Goal: Subscribe to service/newsletter

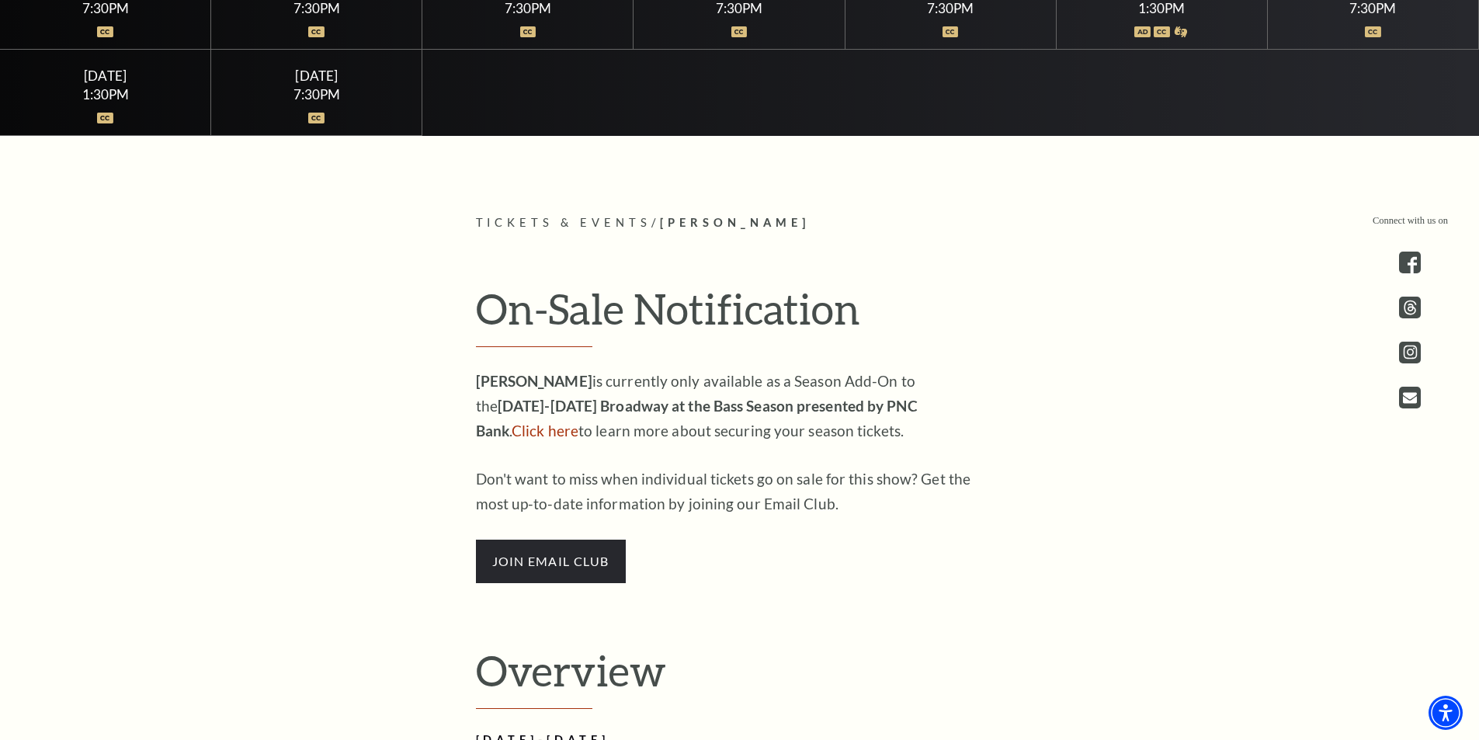
scroll to position [776, 0]
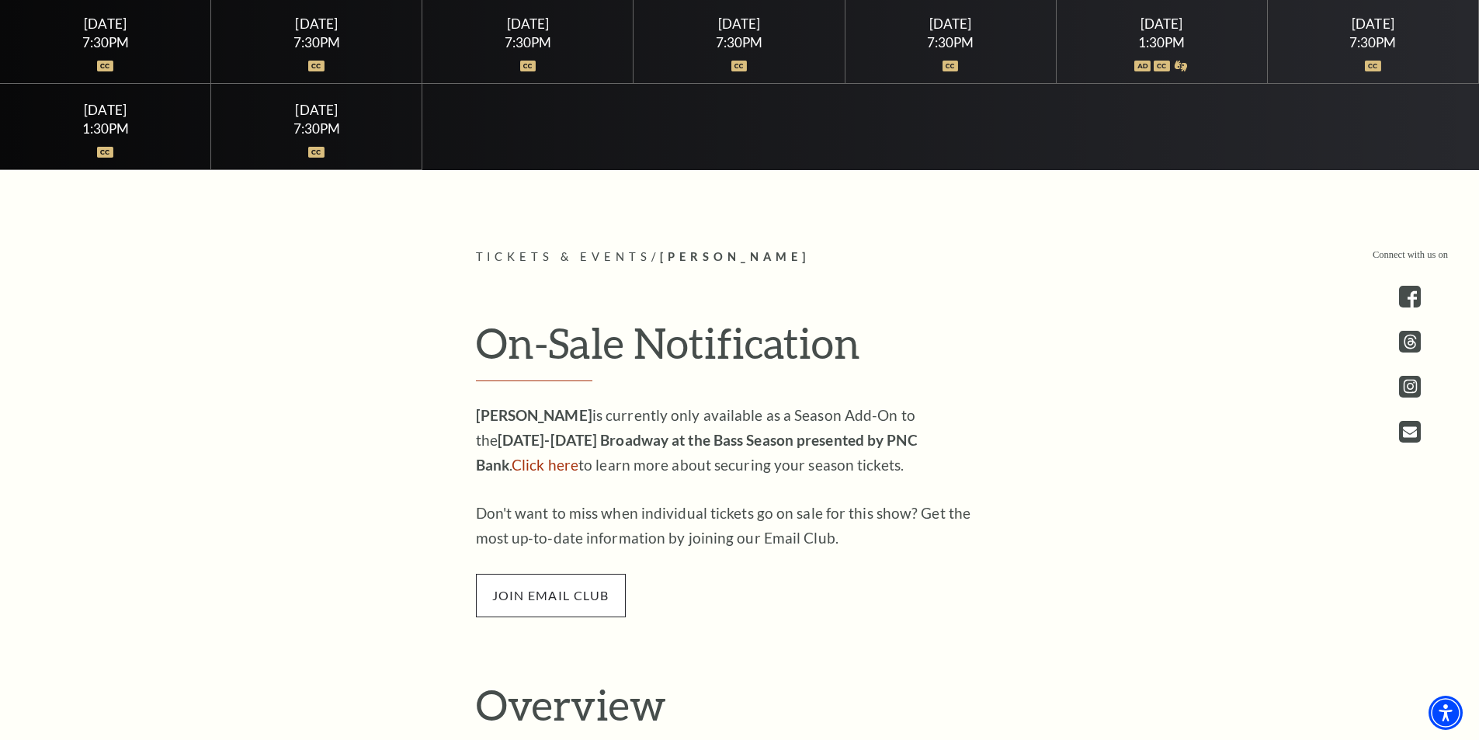
click at [596, 588] on span "join email club" at bounding box center [551, 595] width 150 height 43
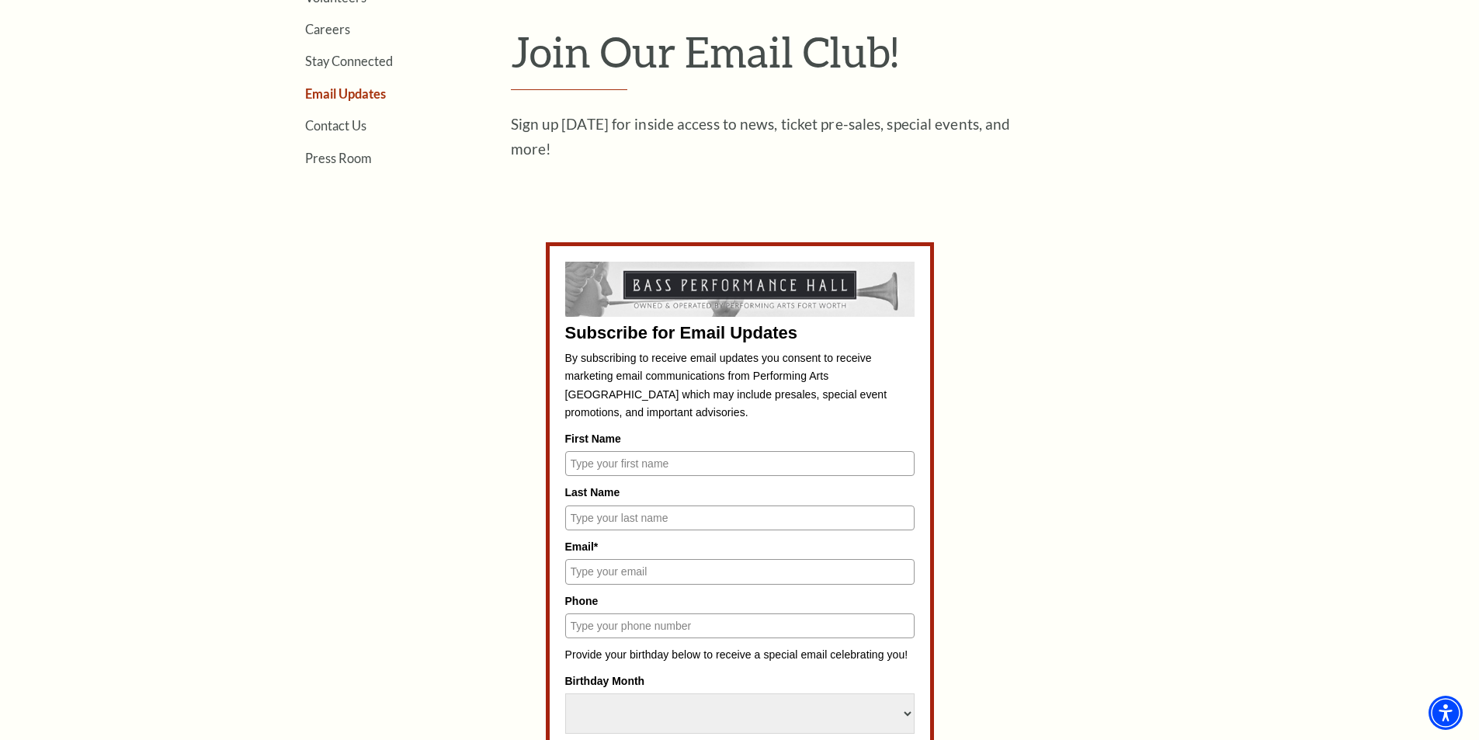
scroll to position [543, 0]
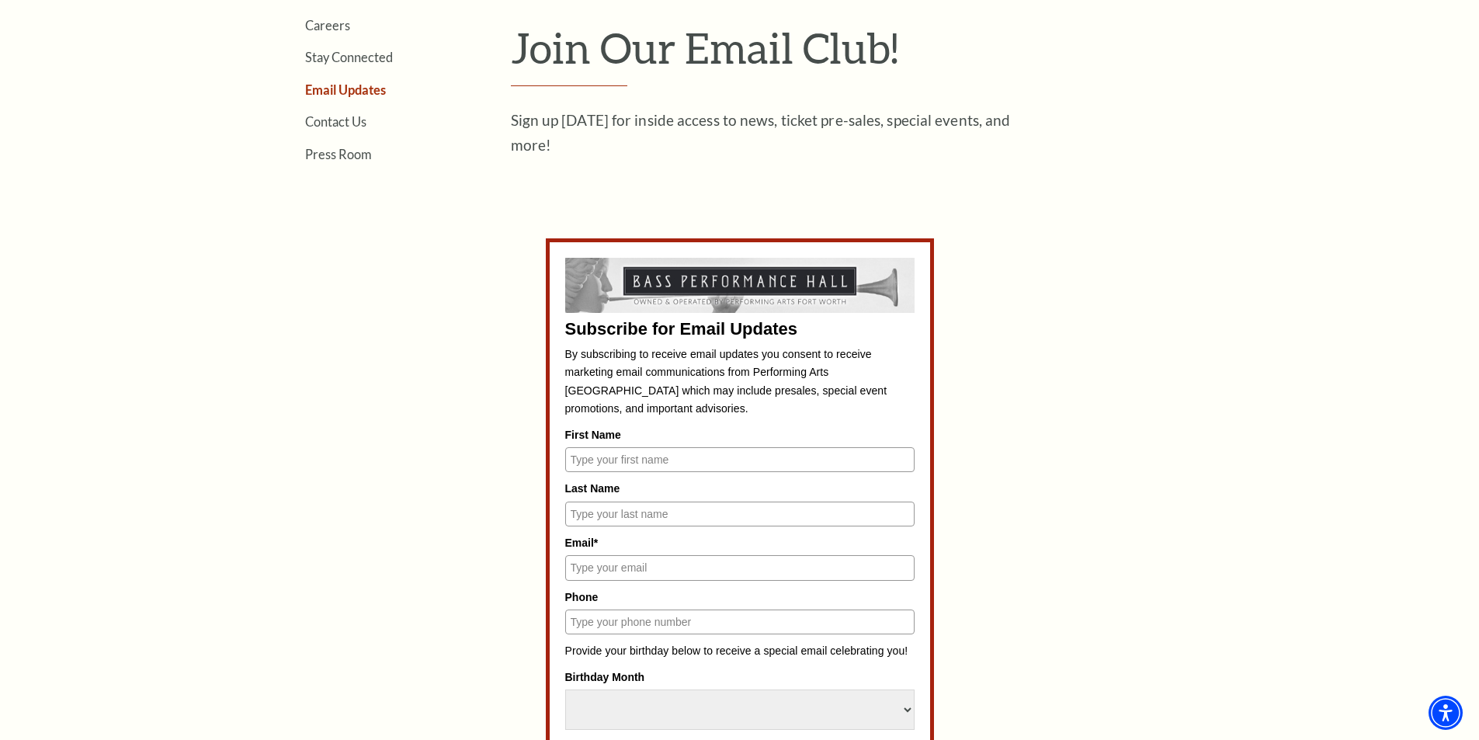
click at [674, 458] on input "First Name" at bounding box center [739, 459] width 349 height 25
type input "d"
type input "[PERSON_NAME]"
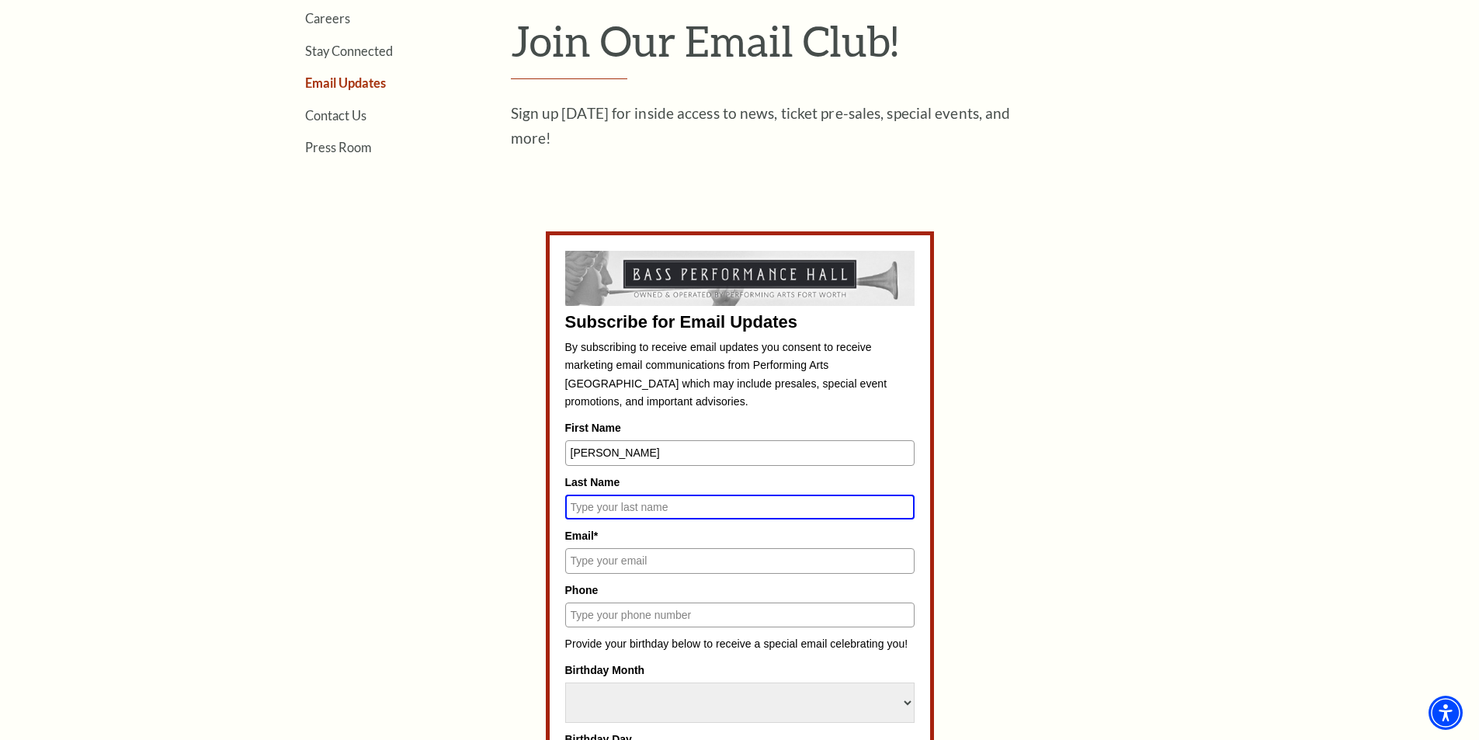
scroll to position [536, 0]
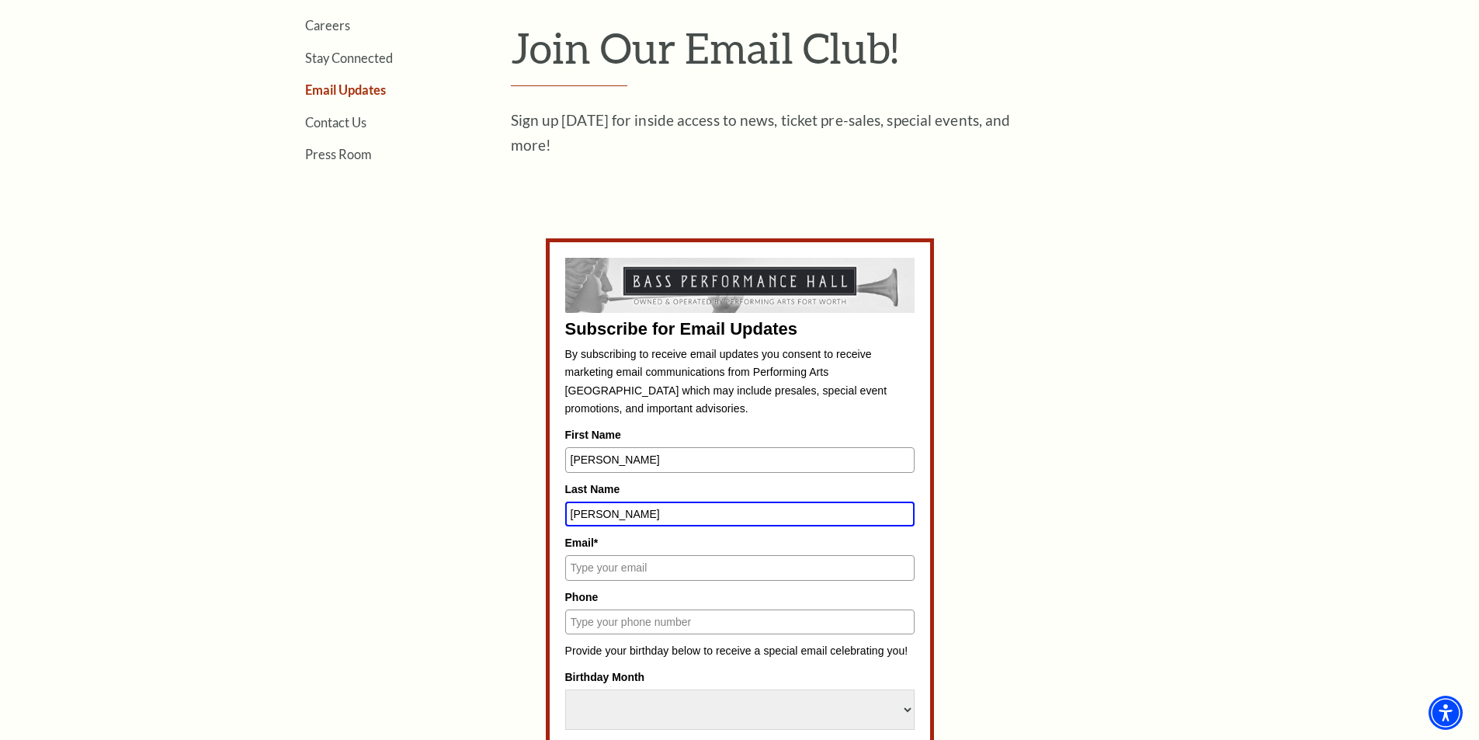
type input "[PERSON_NAME]"
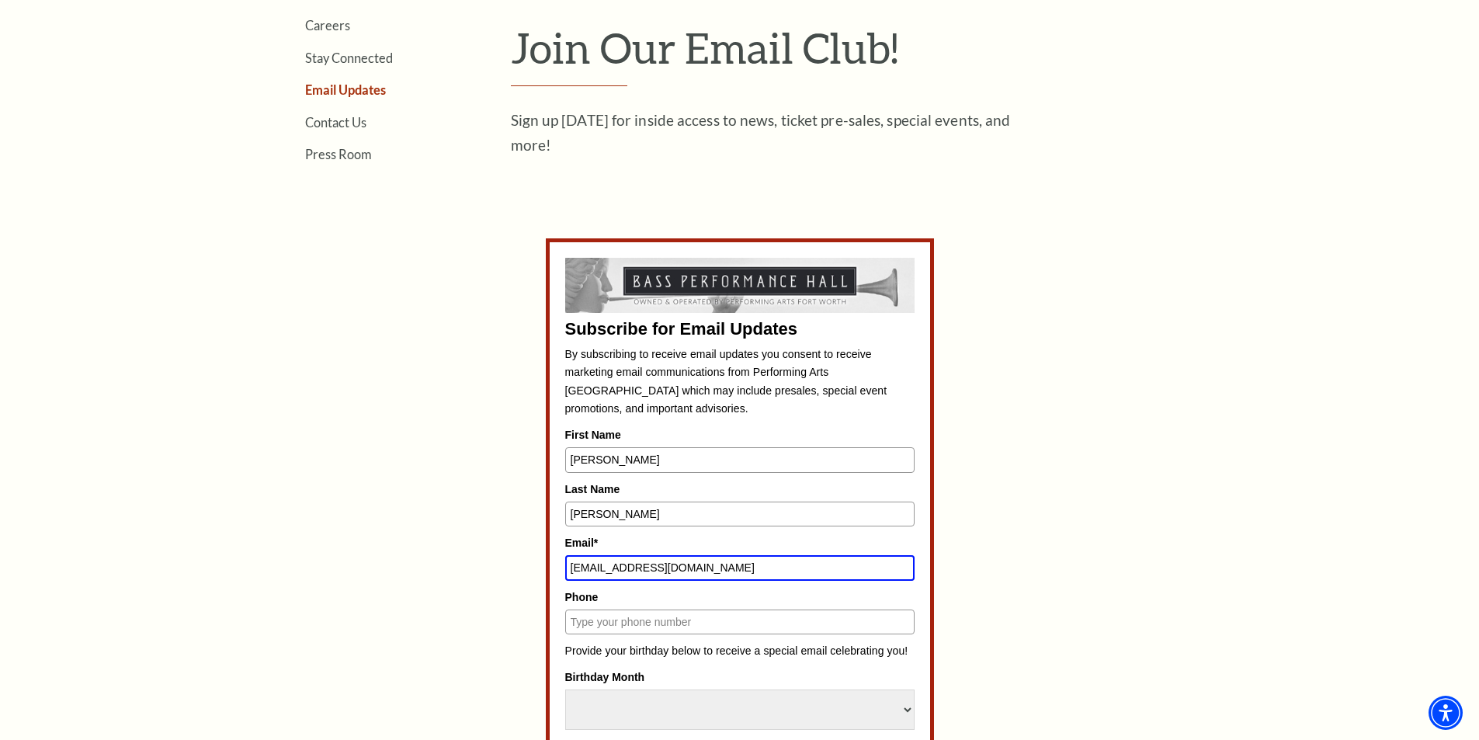
type input "[EMAIL_ADDRESS][DOMAIN_NAME]"
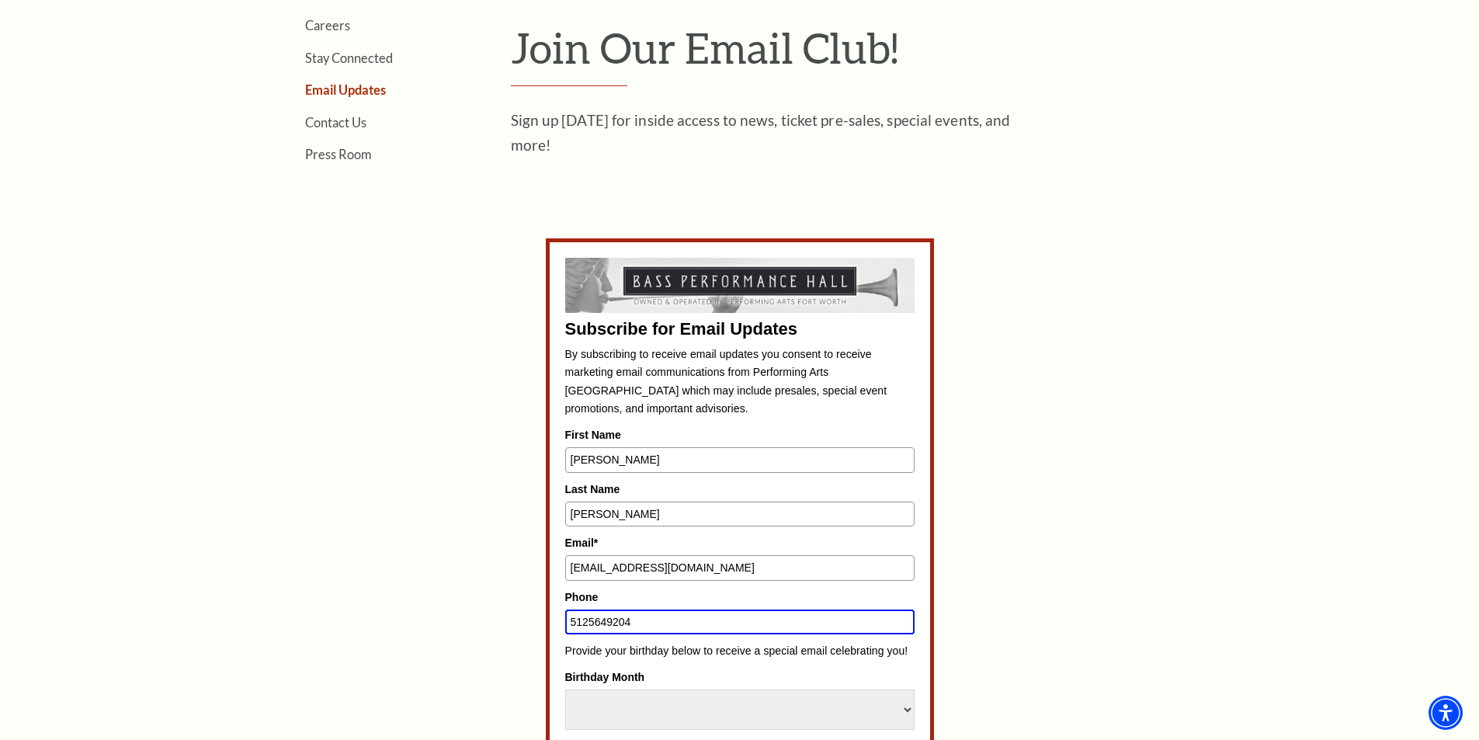
type input "5125649204"
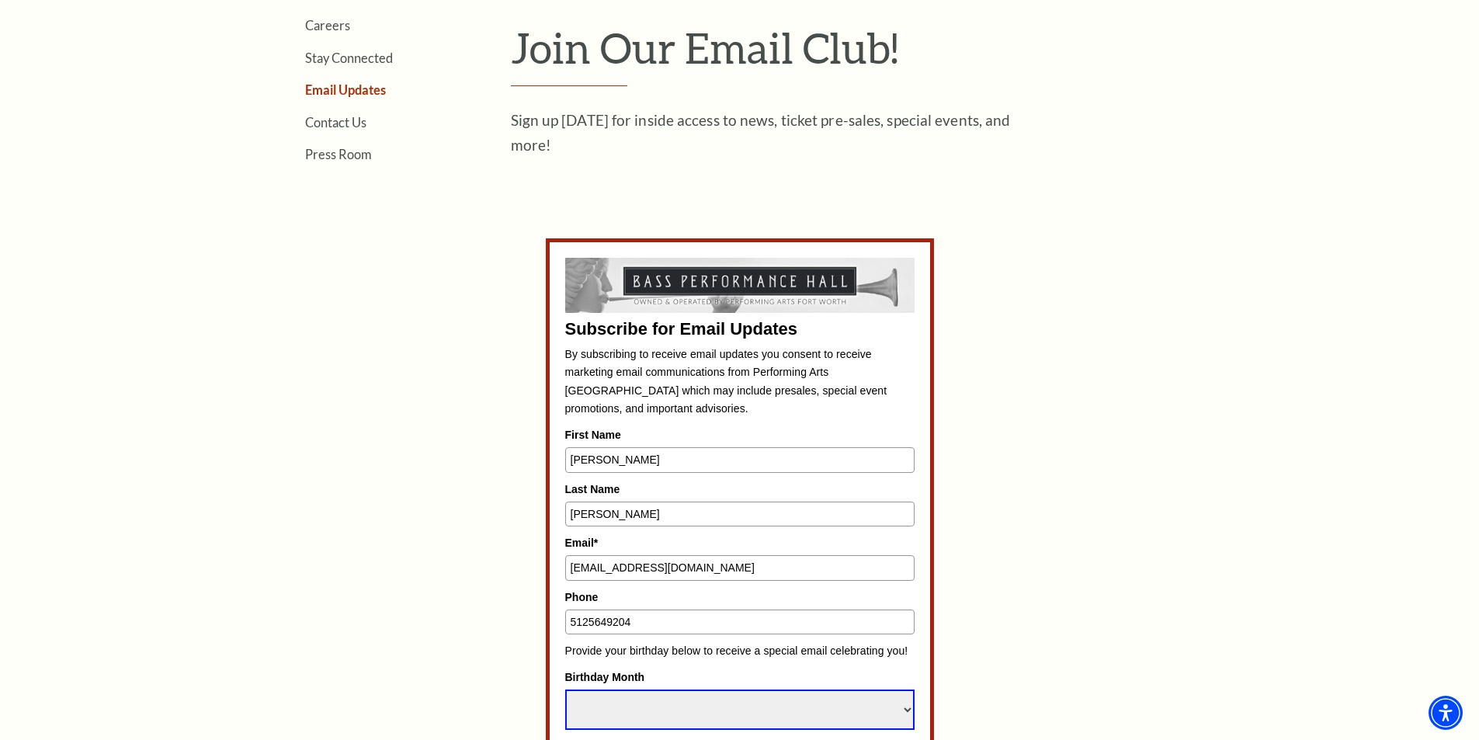
select select "November"
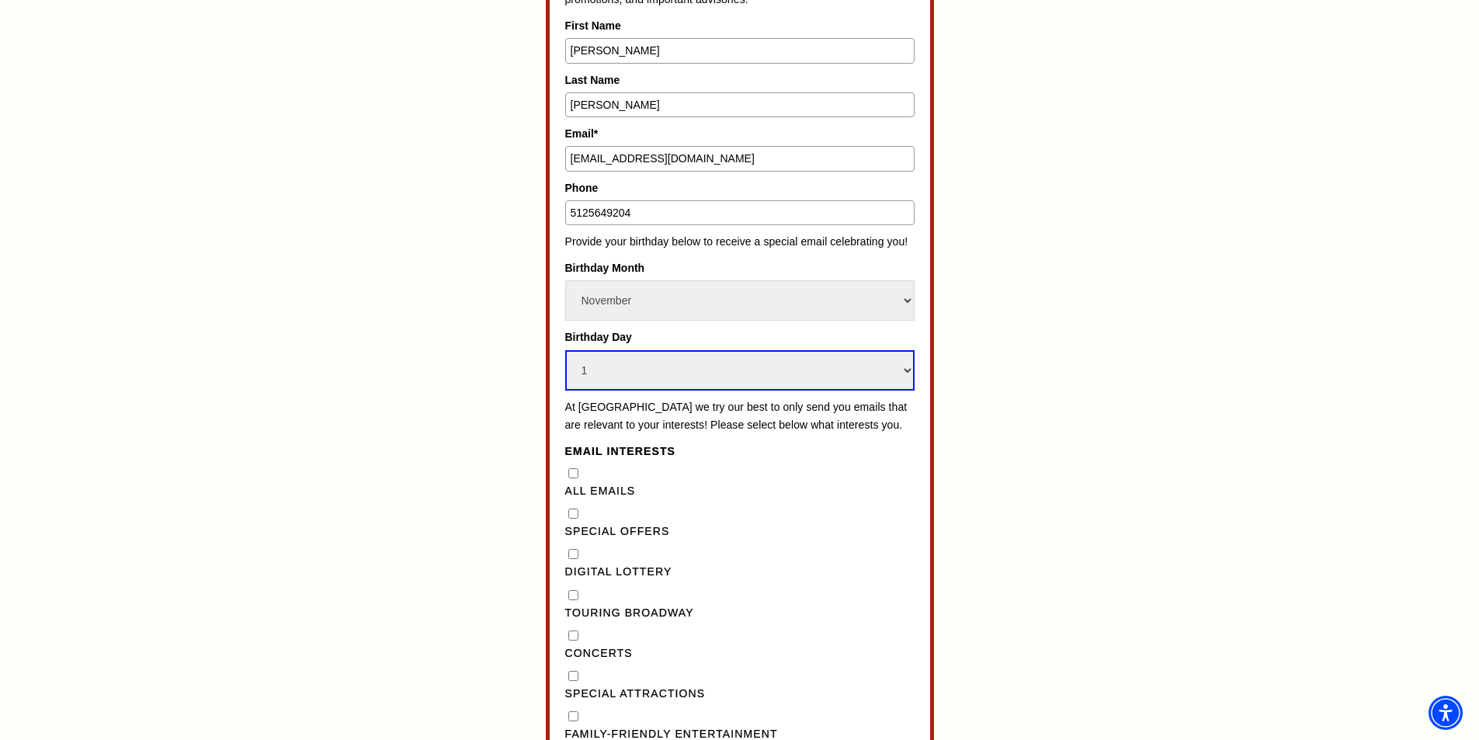
select select "18"
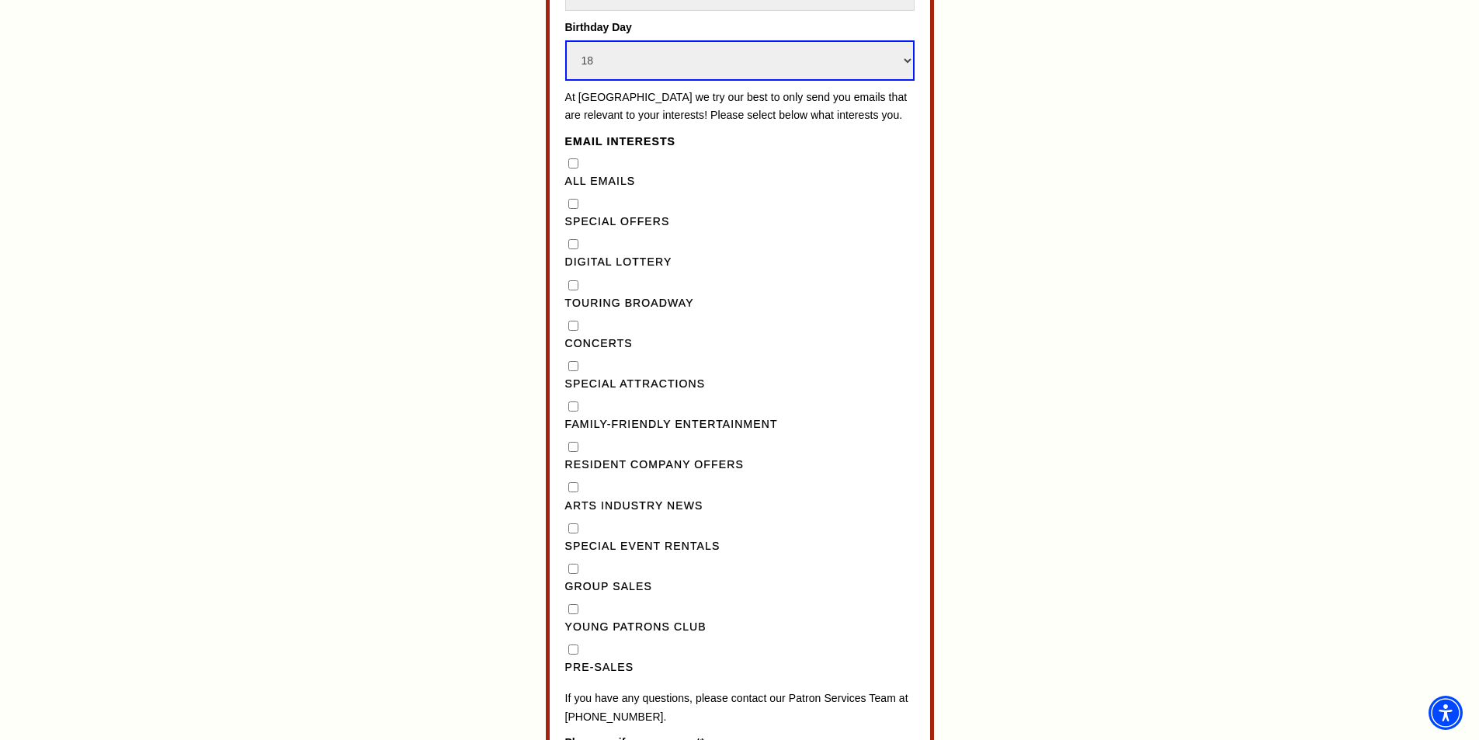
scroll to position [1256, 0]
click at [574, 289] on Broadway"] "Touring Broadway" at bounding box center [573, 284] width 10 height 10
checkbox Broadway"] "true"
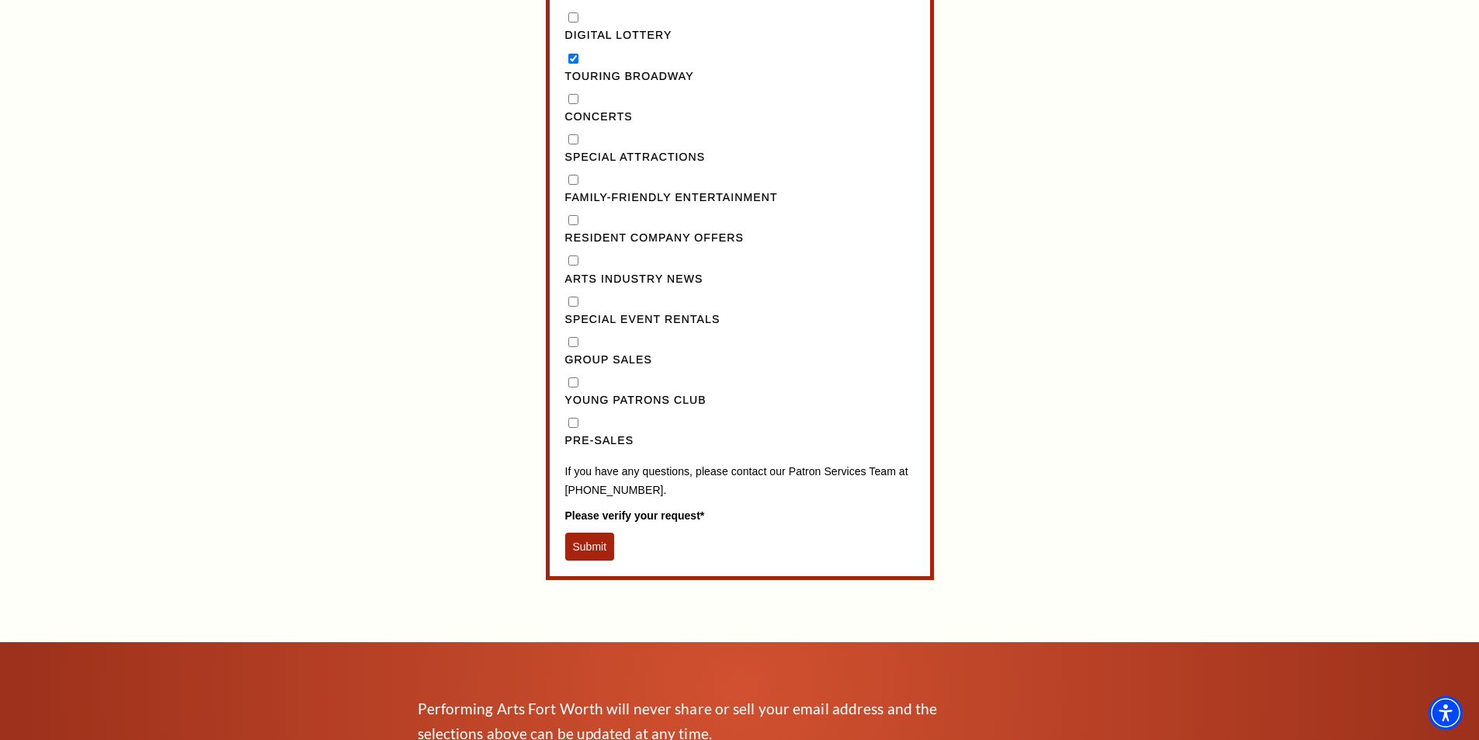
scroll to position [1566, 0]
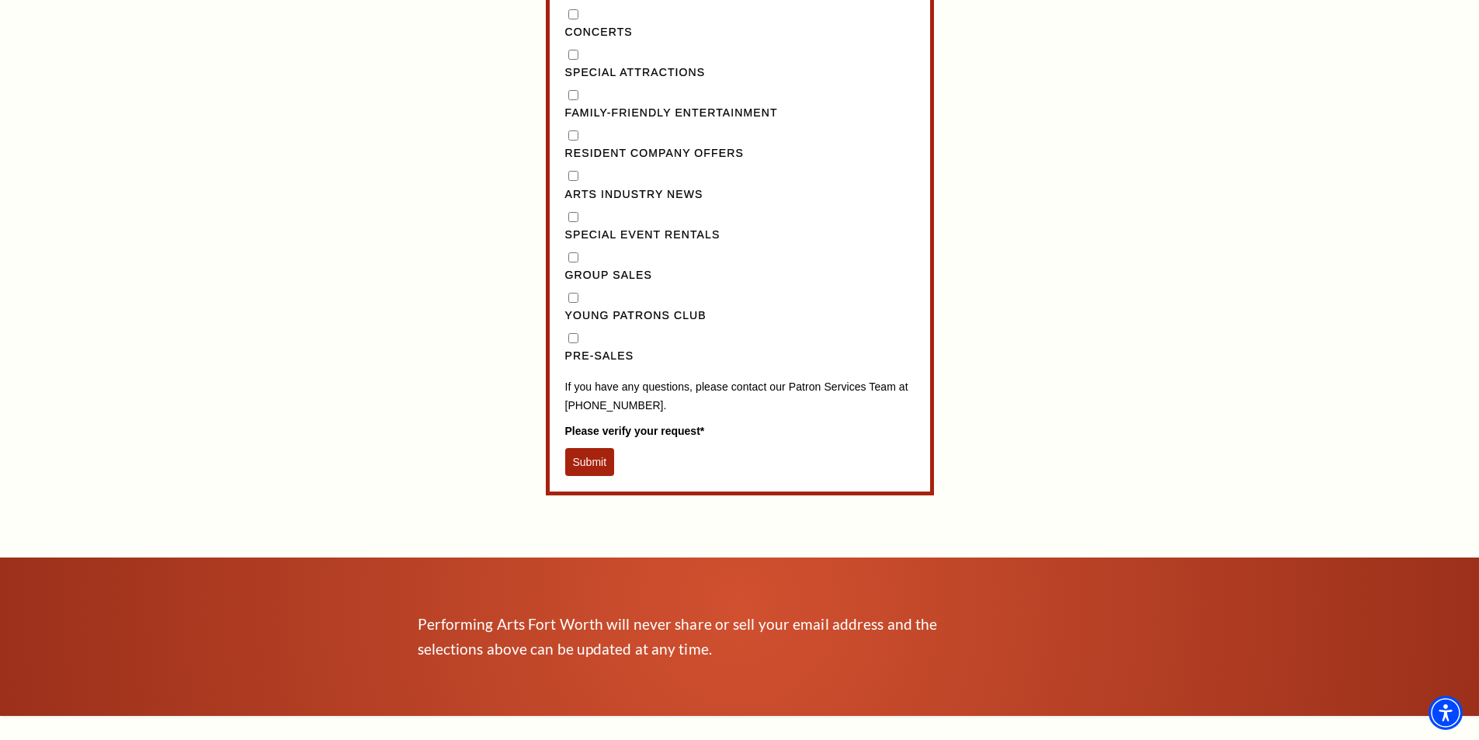
click at [599, 471] on button "Submit" at bounding box center [590, 462] width 50 height 28
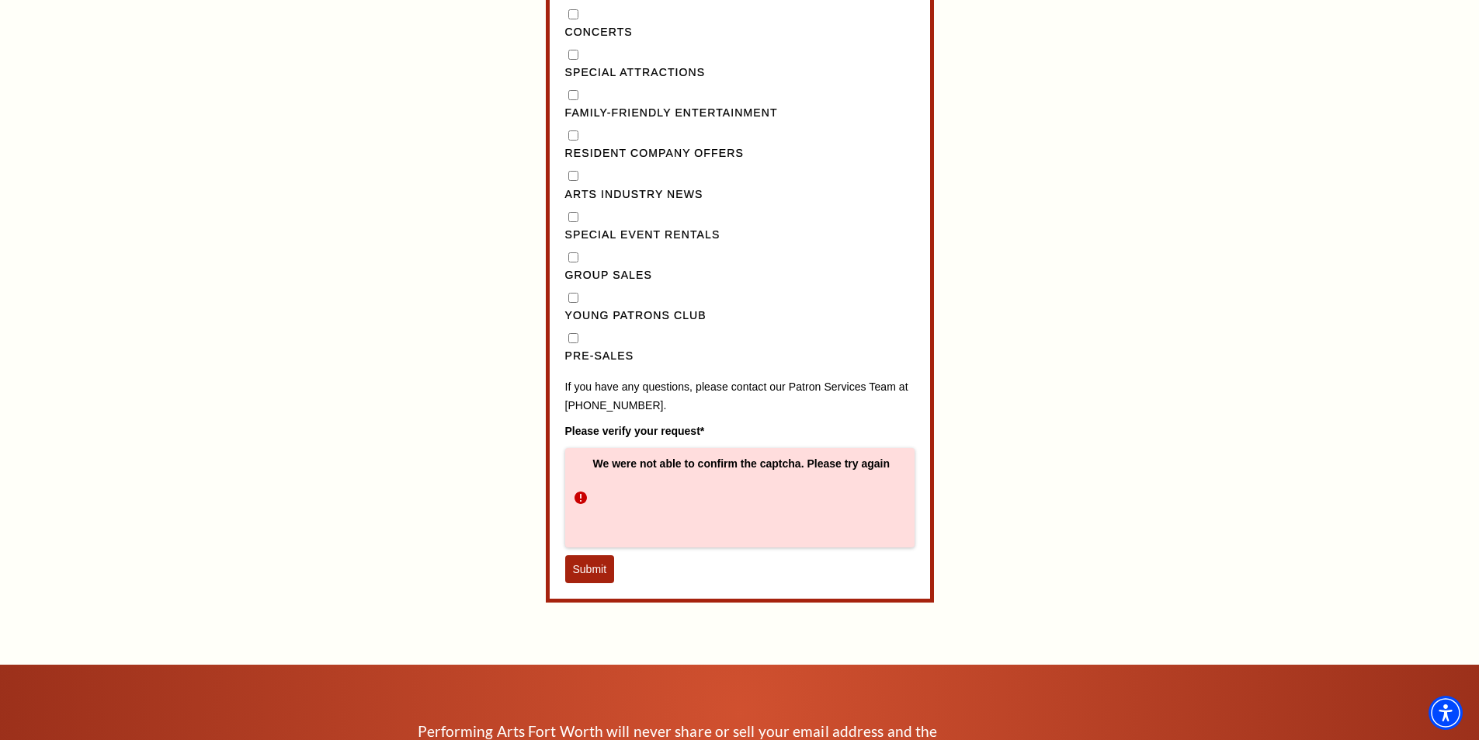
click at [597, 583] on button "Submit" at bounding box center [590, 569] width 50 height 28
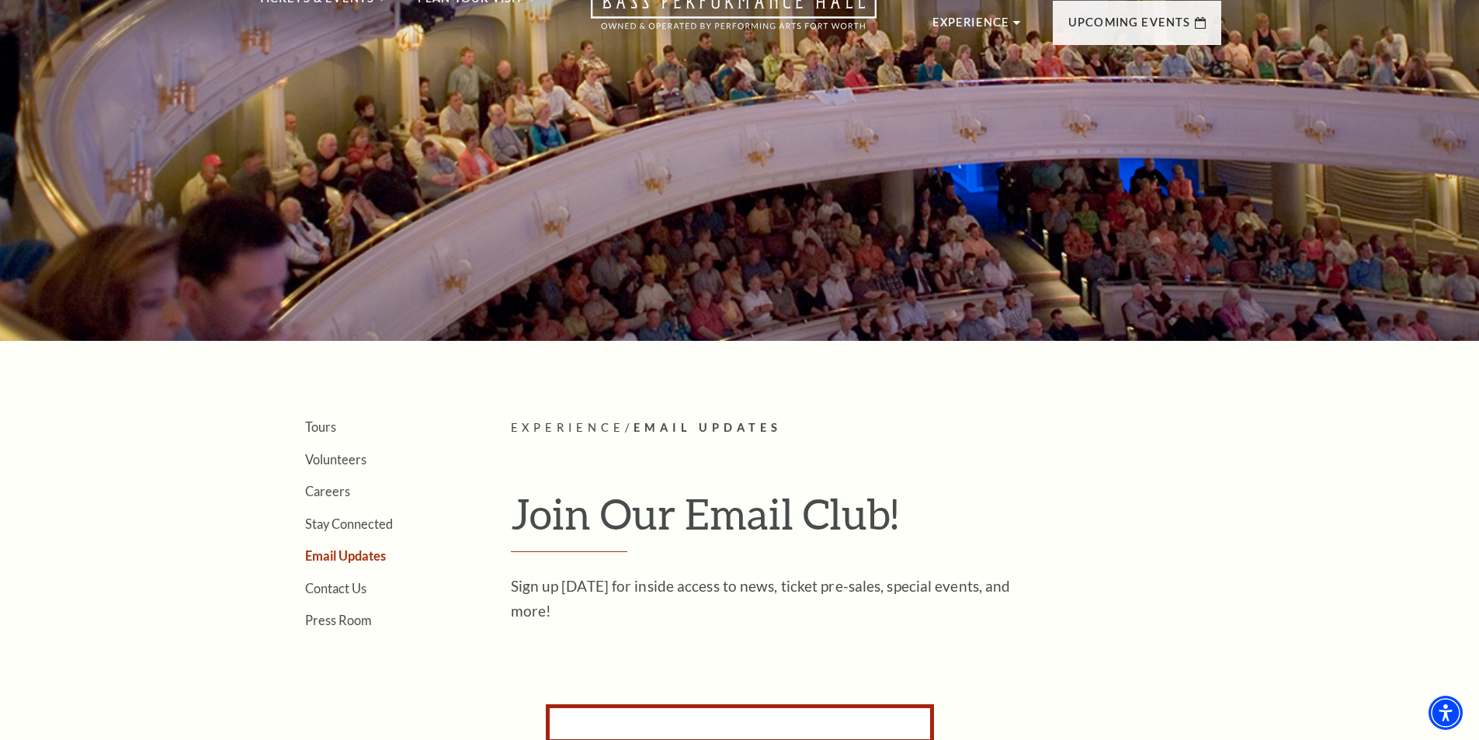
scroll to position [0, 0]
